Goal: Task Accomplishment & Management: Use online tool/utility

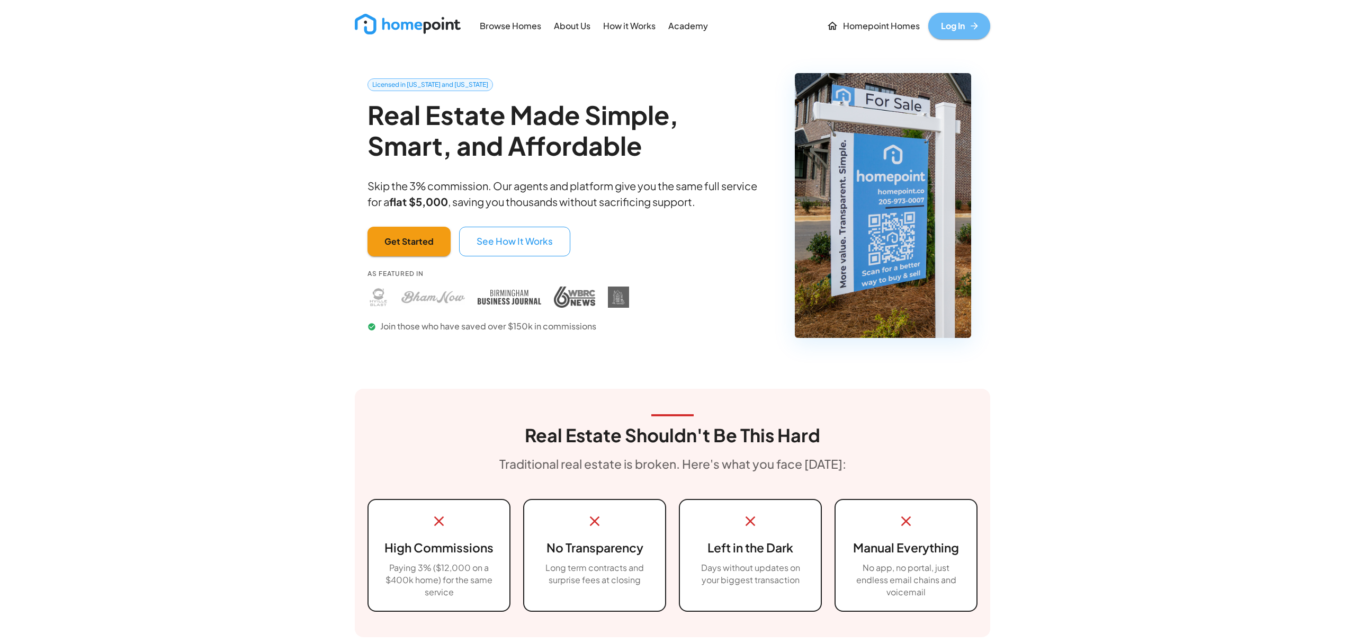
click at [960, 17] on link "Log In" at bounding box center [959, 26] width 62 height 26
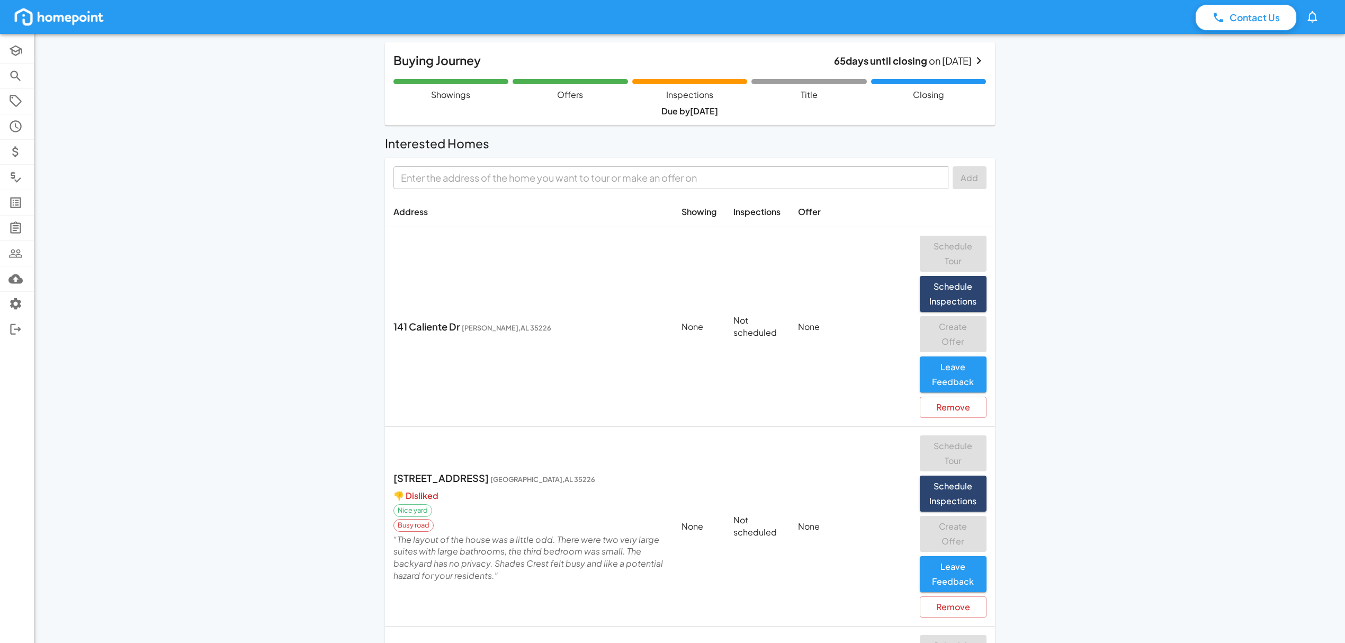
click at [510, 181] on input "text" at bounding box center [670, 177] width 547 height 16
paste input "3467 Chapel Ln, Hoover, AL"
type input "3467 Chapel Ln, Hoover, AL"
click at [303, 210] on div "Contact Us 0 Academy Browse Properties Selling Showings Buyer Offers Comps List…" at bounding box center [672, 653] width 1345 height 1307
click at [576, 175] on input "3467 Chapel Ln, Hoover, AL" at bounding box center [662, 177] width 531 height 16
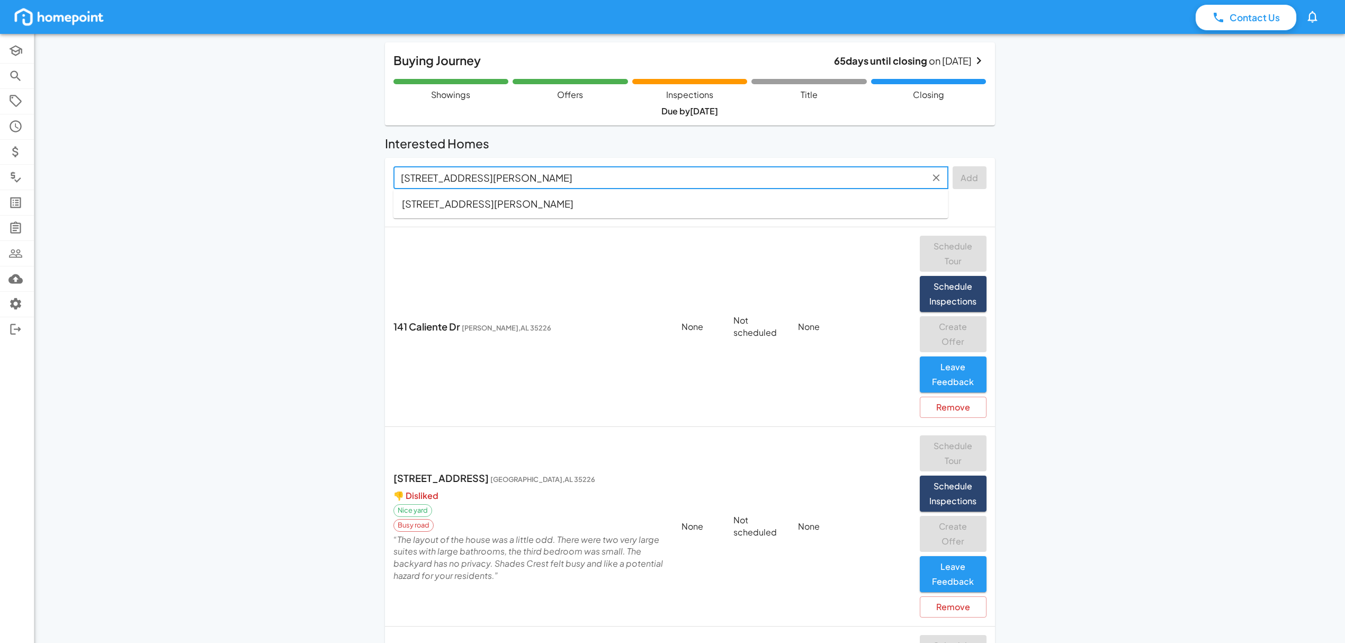
click at [555, 206] on span "3467 Chapel Ln, Hoover, AL, 35226" at bounding box center [488, 203] width 172 height 14
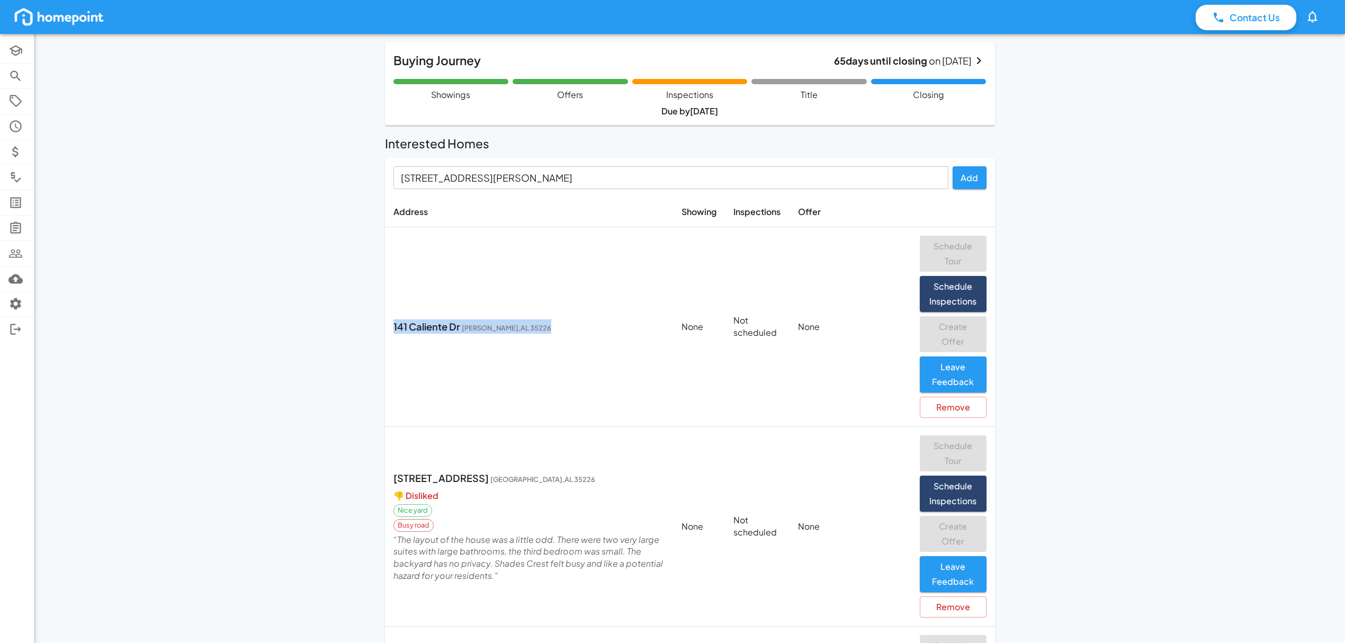
drag, startPoint x: 394, startPoint y: 326, endPoint x: 519, endPoint y: 313, distance: 125.1
click at [519, 313] on td "141 Caliente Dr Hoover , AL 35226" at bounding box center [529, 327] width 289 height 200
copy p "141 Caliente Dr Hoover , AL 35226"
click at [968, 179] on button "Add" at bounding box center [970, 177] width 34 height 23
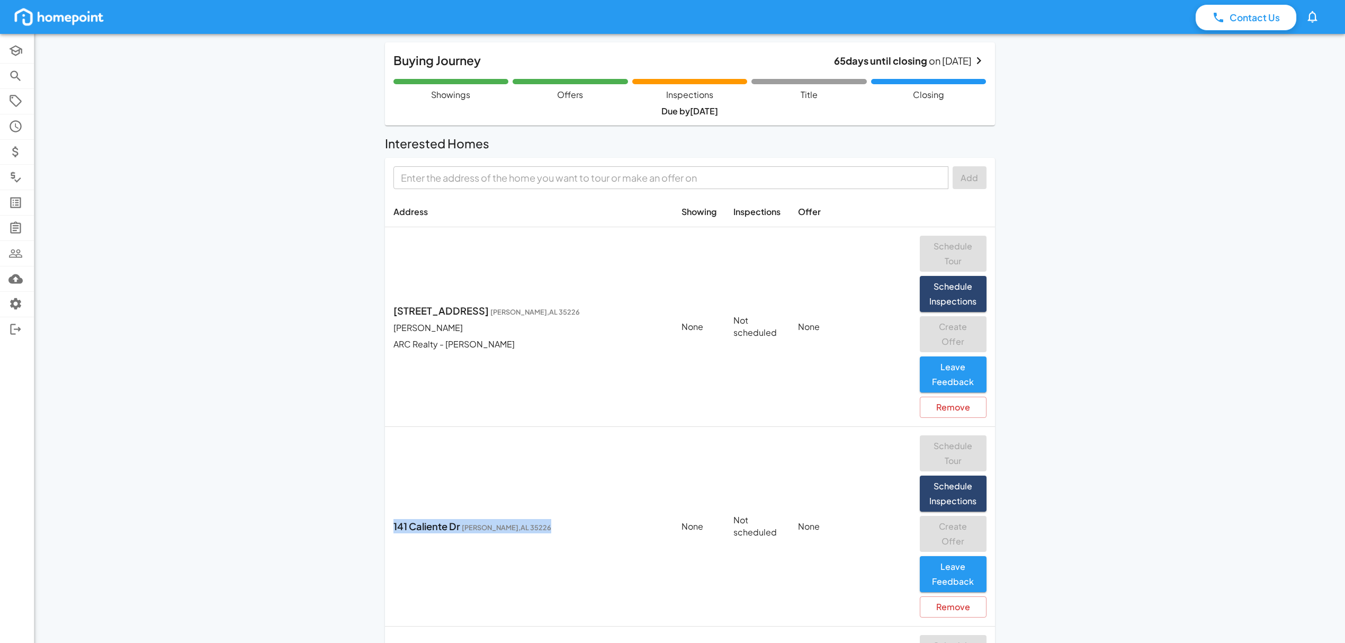
scroll to position [141, 0]
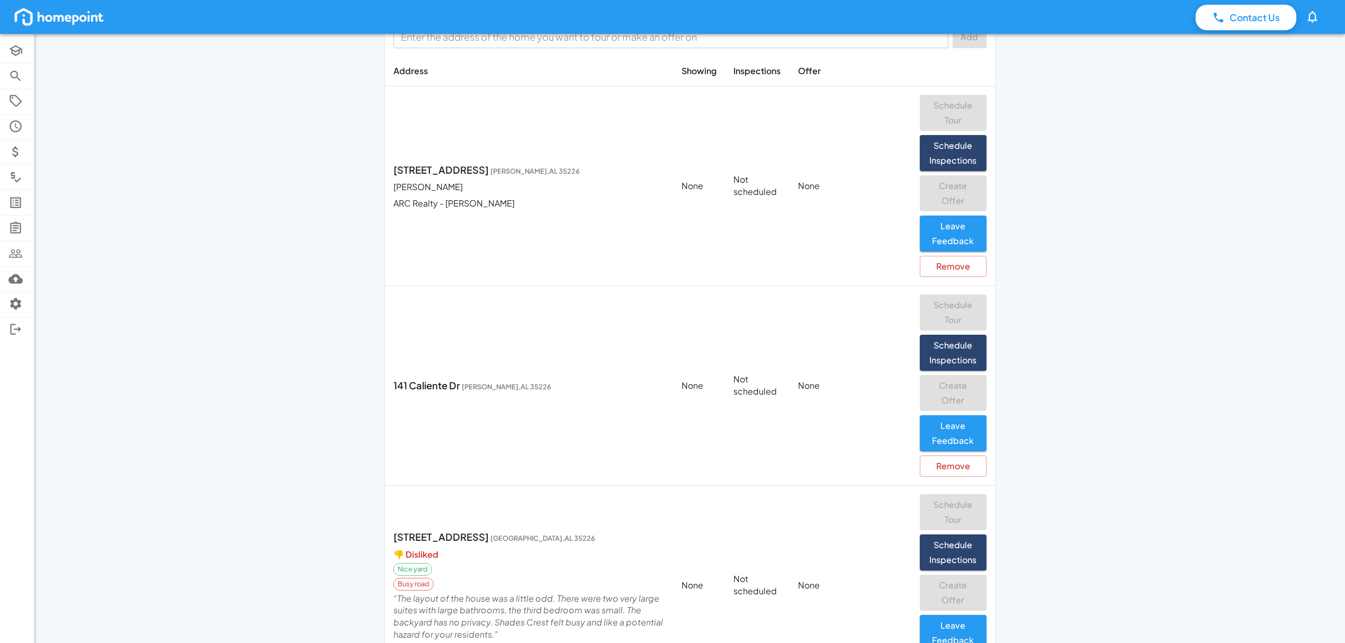
click at [1246, 274] on div "Contact Us 0 Academy Browse Properties Selling Showings Buyer Offers Comps List…" at bounding box center [672, 612] width 1345 height 1506
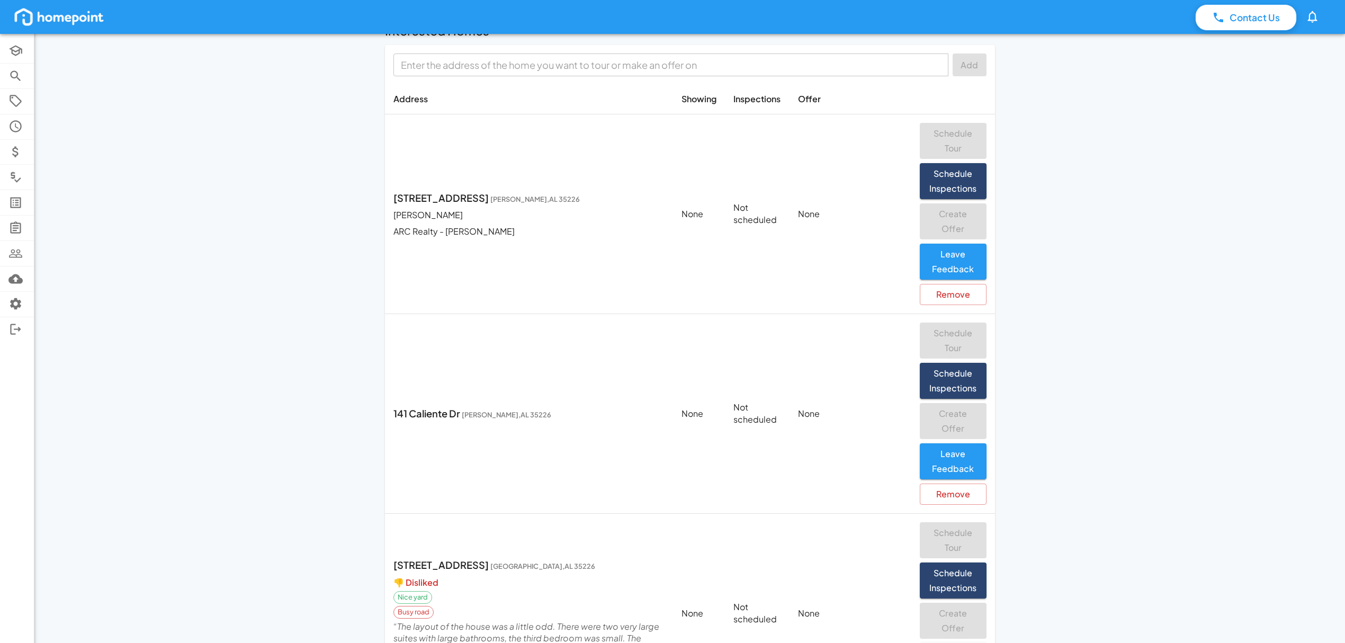
scroll to position [0, 0]
